Goal: Task Accomplishment & Management: Manage account settings

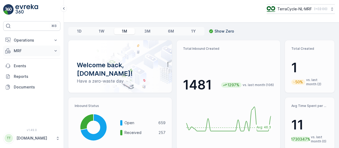
click at [57, 50] on icon at bounding box center [56, 50] width 2 height 1
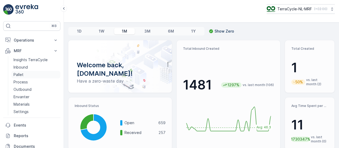
click at [28, 77] on link "Pallet" at bounding box center [35, 74] width 49 height 7
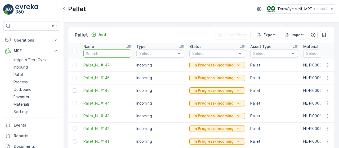
click at [104, 54] on input "text" at bounding box center [107, 53] width 48 height 8
type input "fd"
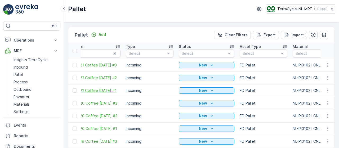
scroll to position [0, 8]
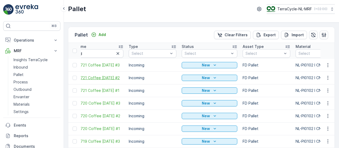
click at [116, 77] on span "FD721 Coffee [DATE] #2" at bounding box center [100, 77] width 48 height 5
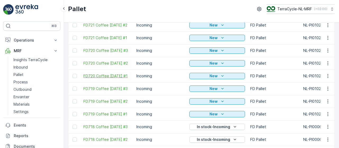
click at [110, 74] on span "FD720 Coffee [DATE] #1" at bounding box center [107, 75] width 48 height 5
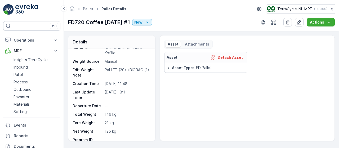
scroll to position [25, 0]
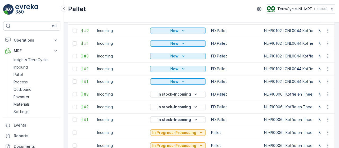
scroll to position [0, 37]
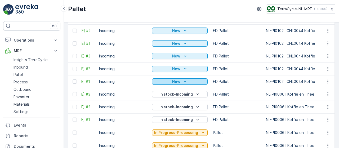
click at [178, 82] on p "New" at bounding box center [176, 81] width 8 height 5
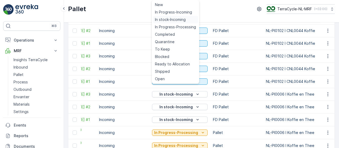
click at [180, 19] on span "In stock-Incoming" at bounding box center [170, 19] width 31 height 5
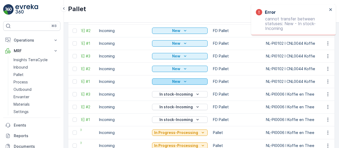
click at [184, 82] on icon "New" at bounding box center [184, 81] width 5 height 5
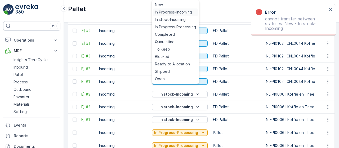
click at [175, 12] on span "In Progress-Incoming" at bounding box center [173, 12] width 37 height 5
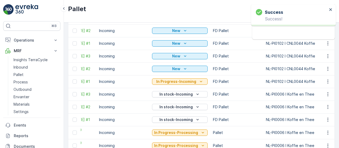
click at [182, 70] on icon "New" at bounding box center [184, 68] width 5 height 5
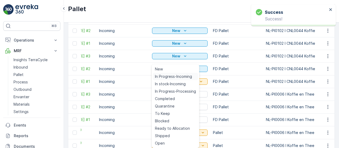
click at [182, 74] on span "In Progress-Incoming" at bounding box center [173, 76] width 37 height 5
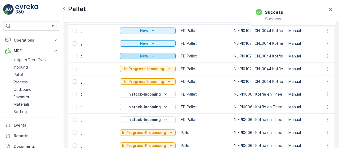
scroll to position [0, 69]
click at [152, 56] on icon "New" at bounding box center [153, 55] width 5 height 5
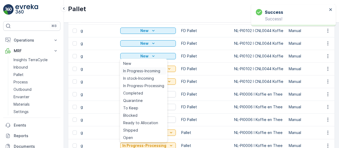
click at [151, 71] on span "In Progress-Incoming" at bounding box center [141, 70] width 37 height 5
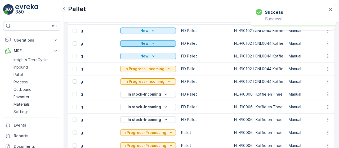
click at [151, 42] on icon "New" at bounding box center [153, 43] width 5 height 5
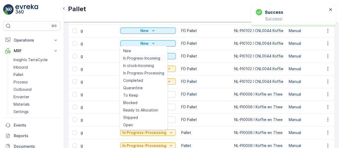
click at [151, 56] on span "In Progress-Incoming" at bounding box center [141, 58] width 37 height 5
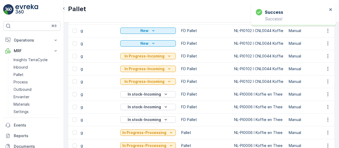
click at [148, 28] on div "New" at bounding box center [147, 30] width 51 height 5
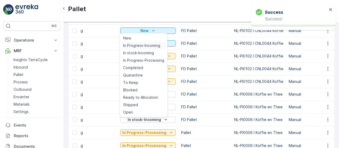
click at [150, 46] on span "In Progress-Incoming" at bounding box center [141, 45] width 37 height 5
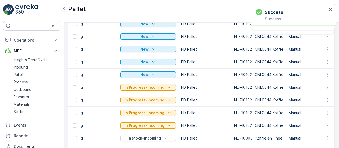
scroll to position [28, 0]
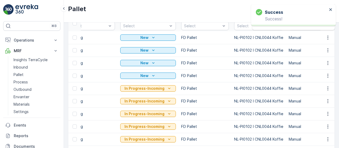
click at [152, 75] on icon "New" at bounding box center [153, 75] width 5 height 5
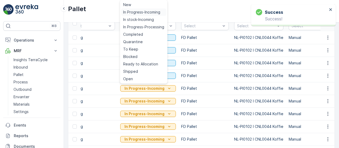
click at [149, 12] on span "In Progress-Incoming" at bounding box center [141, 12] width 37 height 5
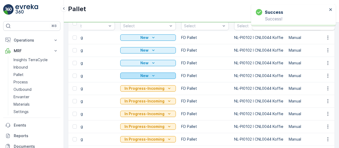
click at [156, 76] on div "New" at bounding box center [147, 75] width 51 height 5
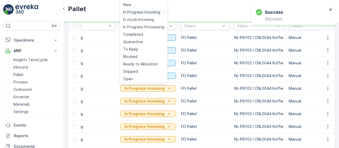
click at [149, 12] on span "In Progress-Incoming" at bounding box center [141, 12] width 37 height 5
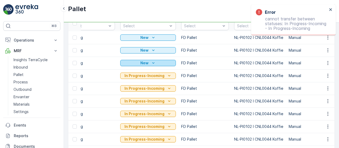
click at [152, 63] on icon "New" at bounding box center [153, 62] width 5 height 5
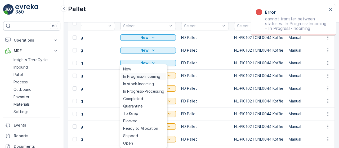
click at [153, 77] on span "In Progress-Incoming" at bounding box center [141, 76] width 37 height 5
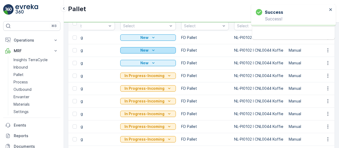
click at [152, 51] on icon "New" at bounding box center [153, 50] width 5 height 5
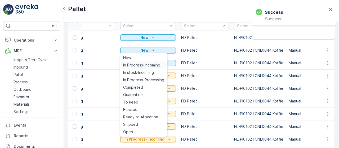
click at [152, 66] on span "In Progress-Incoming" at bounding box center [141, 64] width 37 height 5
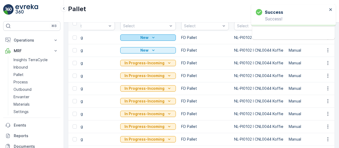
click at [147, 37] on div "New" at bounding box center [147, 37] width 51 height 5
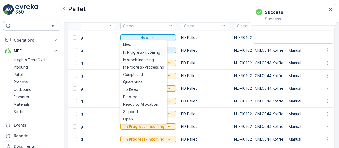
click at [149, 53] on span "In Progress-Incoming" at bounding box center [141, 52] width 37 height 5
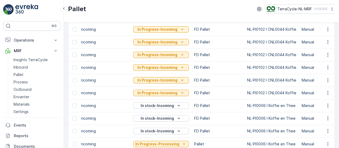
scroll to position [0, 56]
click at [177, 93] on div "In Progress-Incoming" at bounding box center [160, 92] width 51 height 5
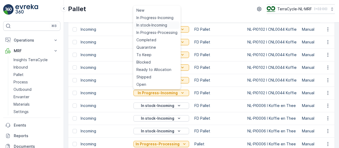
click at [156, 24] on span "In stock-Incoming" at bounding box center [151, 24] width 31 height 5
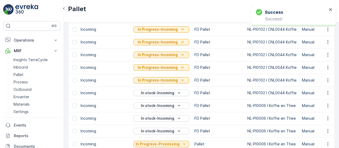
click at [177, 79] on div "In Progress-Incoming" at bounding box center [160, 80] width 51 height 5
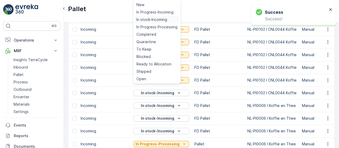
click at [161, 19] on span "In stock-Incoming" at bounding box center [151, 19] width 31 height 5
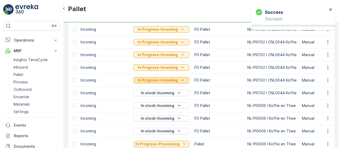
click at [169, 78] on p "In Progress-Incoming" at bounding box center [158, 80] width 40 height 5
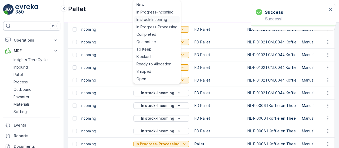
click at [163, 17] on span "In stock-Incoming" at bounding box center [151, 19] width 31 height 5
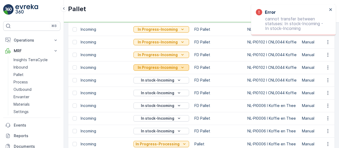
click at [174, 65] on p "In Progress-Incoming" at bounding box center [158, 67] width 40 height 5
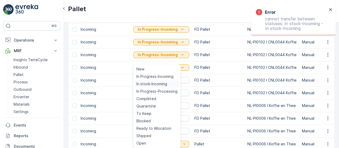
click at [168, 84] on div "In stock-Incoming" at bounding box center [156, 83] width 45 height 7
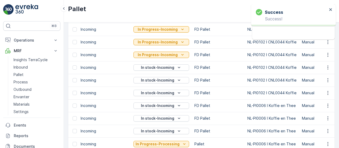
click at [180, 54] on icon "In Progress-Incoming" at bounding box center [182, 54] width 5 height 5
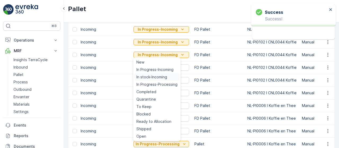
click at [165, 77] on span "In stock-Incoming" at bounding box center [151, 76] width 31 height 5
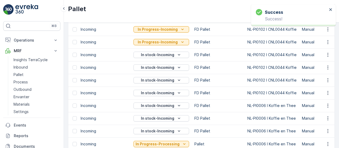
click at [173, 40] on p "In Progress-Incoming" at bounding box center [158, 41] width 40 height 5
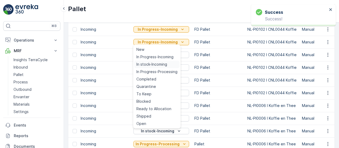
click at [163, 64] on span "In stock-Incoming" at bounding box center [151, 64] width 31 height 5
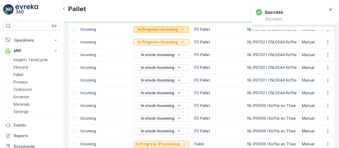
click at [175, 30] on p "In Progress-Incoming" at bounding box center [158, 29] width 40 height 5
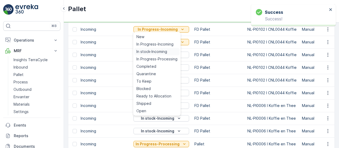
click at [173, 51] on div "In stock-Incoming" at bounding box center [156, 51] width 45 height 7
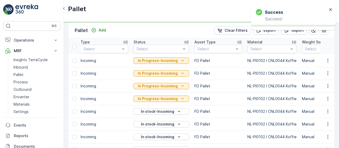
scroll to position [4, 0]
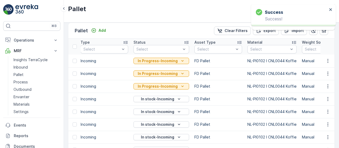
click at [175, 87] on div "In Progress-Incoming" at bounding box center [160, 86] width 51 height 5
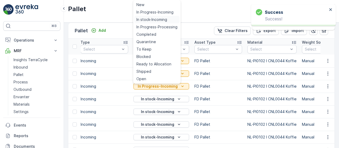
click at [158, 20] on span "In stock-Incoming" at bounding box center [151, 19] width 31 height 5
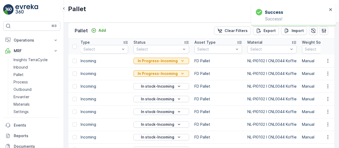
click at [177, 73] on div "In Progress-Incoming" at bounding box center [160, 73] width 51 height 5
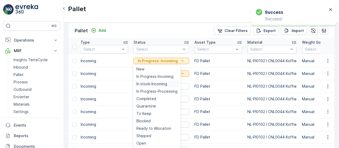
click at [160, 81] on span "In stock-Incoming" at bounding box center [151, 83] width 31 height 5
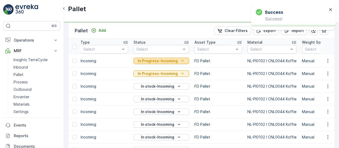
click at [177, 61] on div "In Progress-Incoming" at bounding box center [160, 60] width 51 height 5
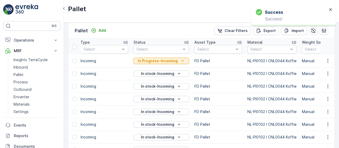
click at [160, 83] on button "In stock-Incoming" at bounding box center [161, 86] width 56 height 6
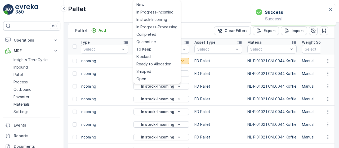
click at [184, 61] on div "In Progress-Incoming" at bounding box center [160, 60] width 51 height 5
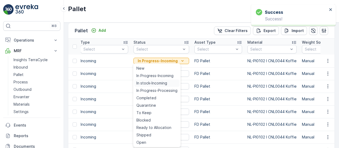
click at [158, 81] on span "In stock-Incoming" at bounding box center [151, 82] width 31 height 5
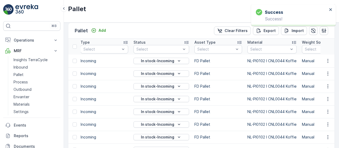
scroll to position [0, 0]
